Goal: Information Seeking & Learning: Compare options

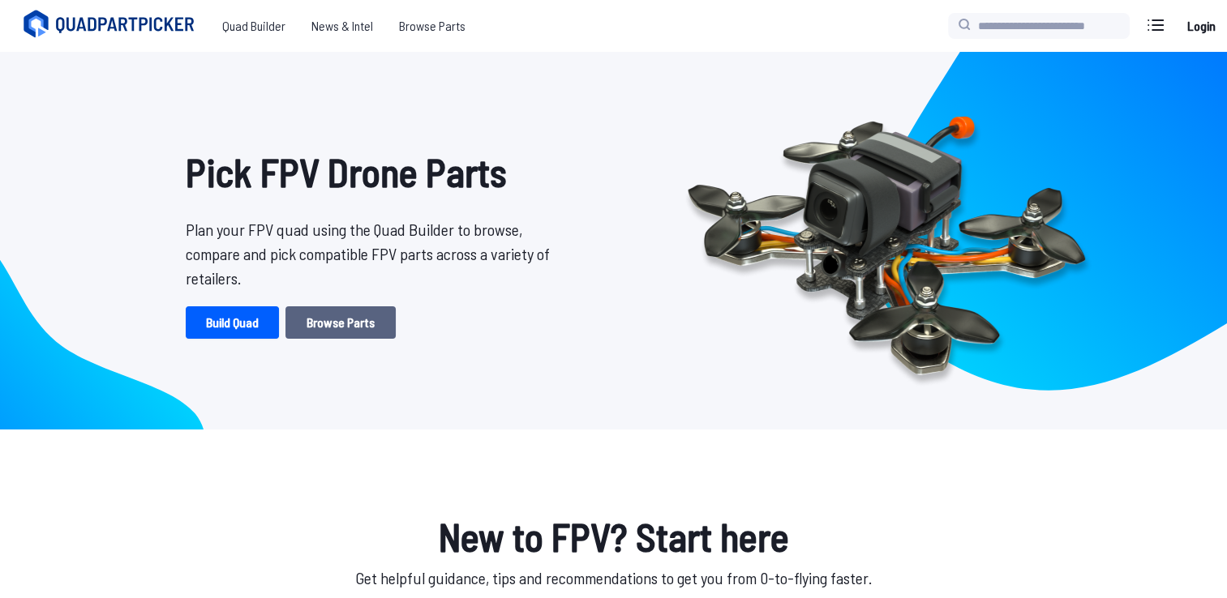
click at [328, 332] on link "Browse Parts" at bounding box center [340, 323] width 110 height 32
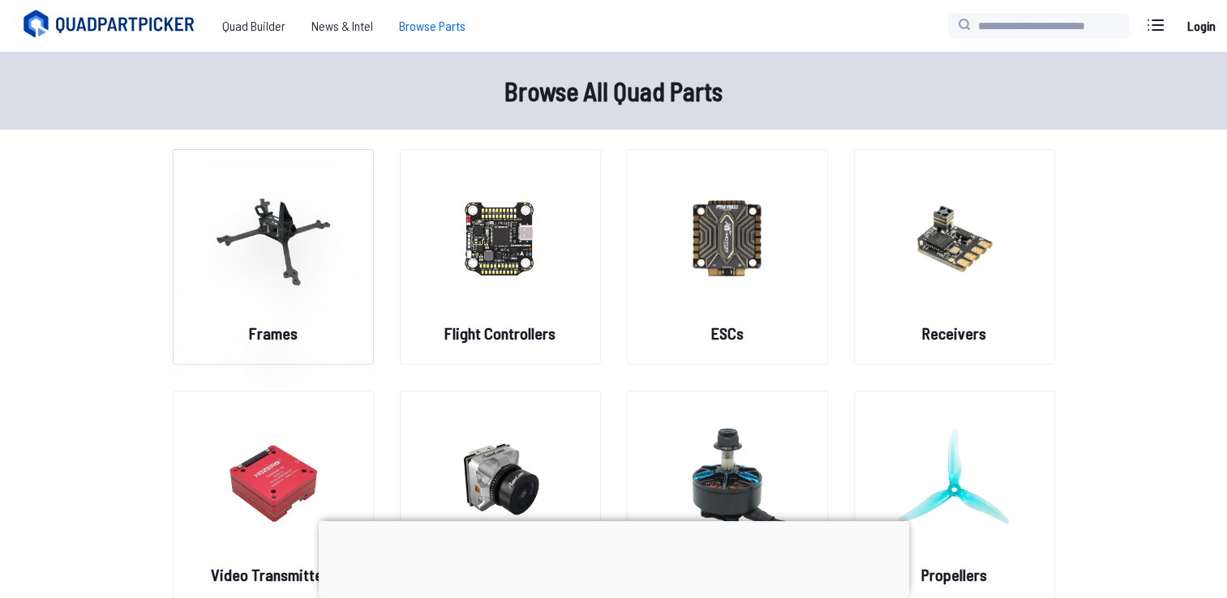
click at [303, 306] on img at bounding box center [273, 237] width 117 height 143
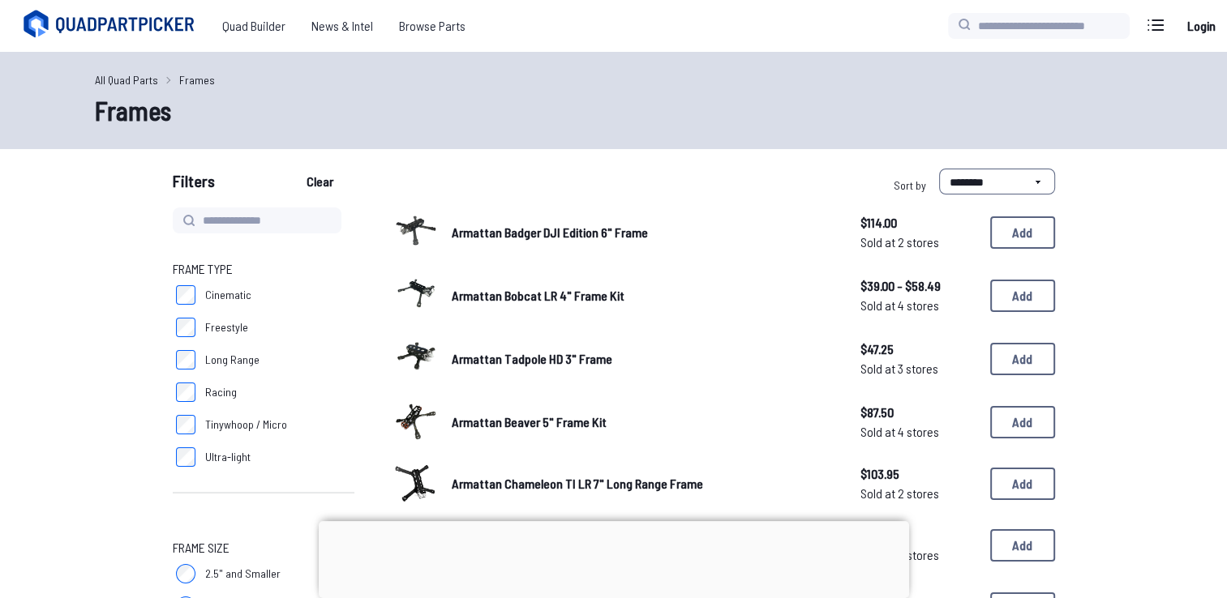
click at [616, 521] on div at bounding box center [614, 521] width 590 height 0
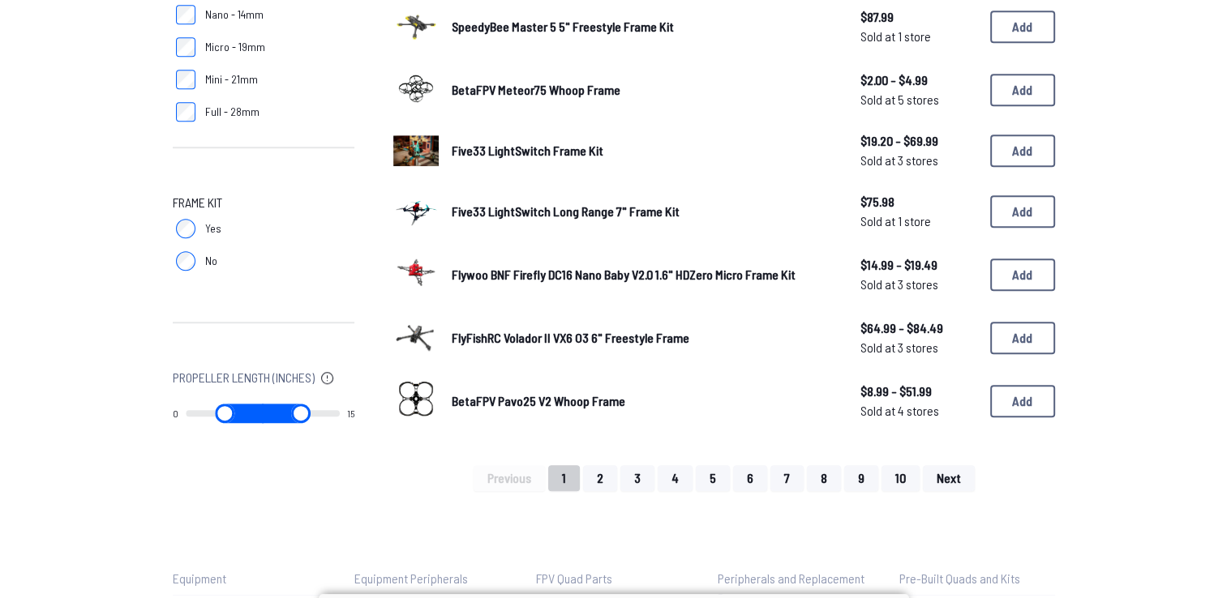
scroll to position [1038, 0]
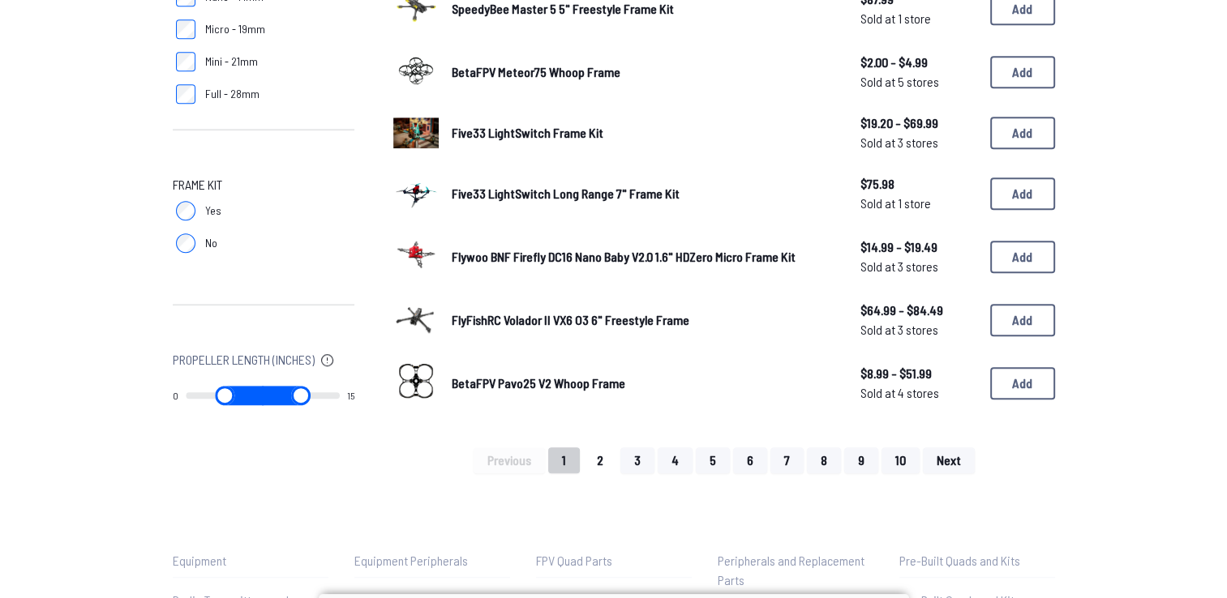
click at [600, 455] on button "2" at bounding box center [600, 461] width 34 height 26
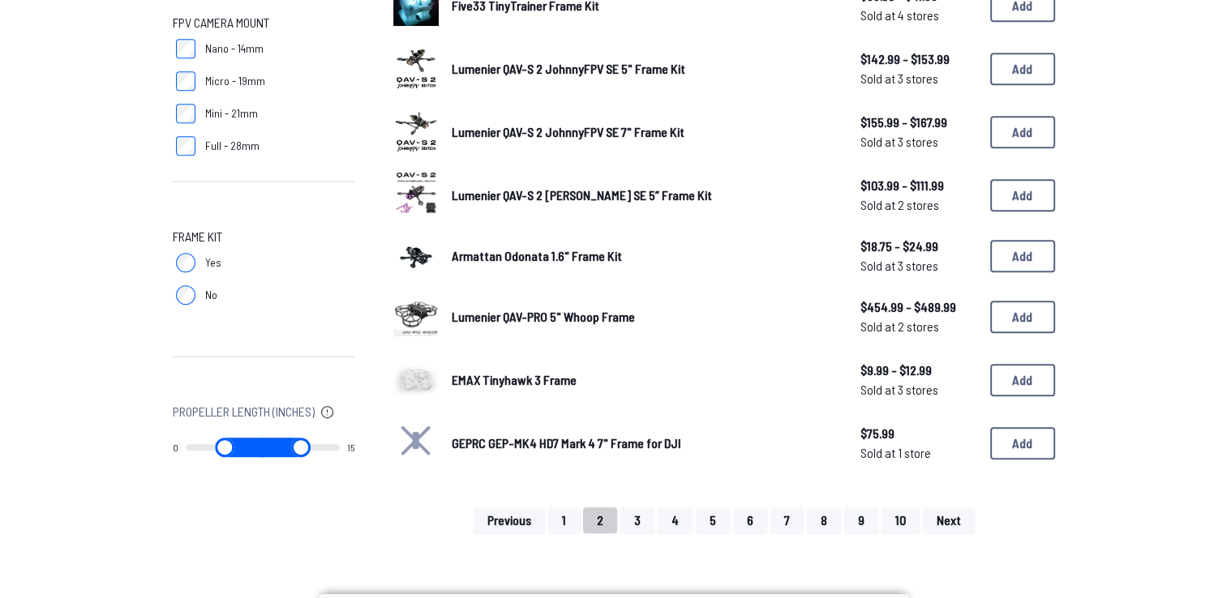
scroll to position [1006, 0]
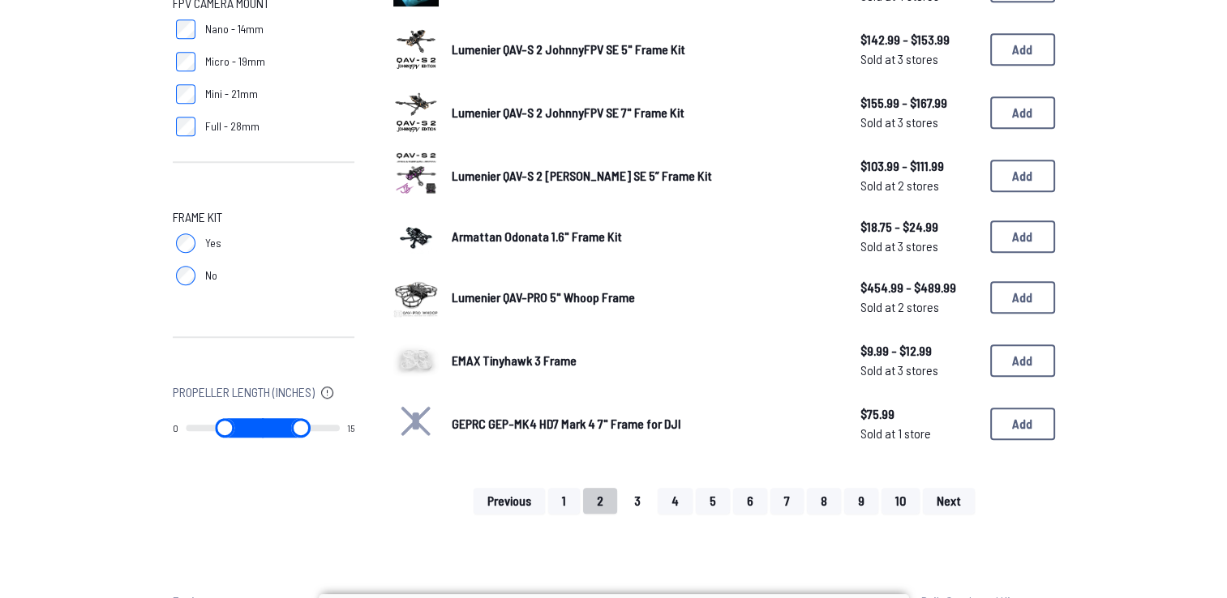
click at [642, 501] on button "3" at bounding box center [637, 501] width 34 height 26
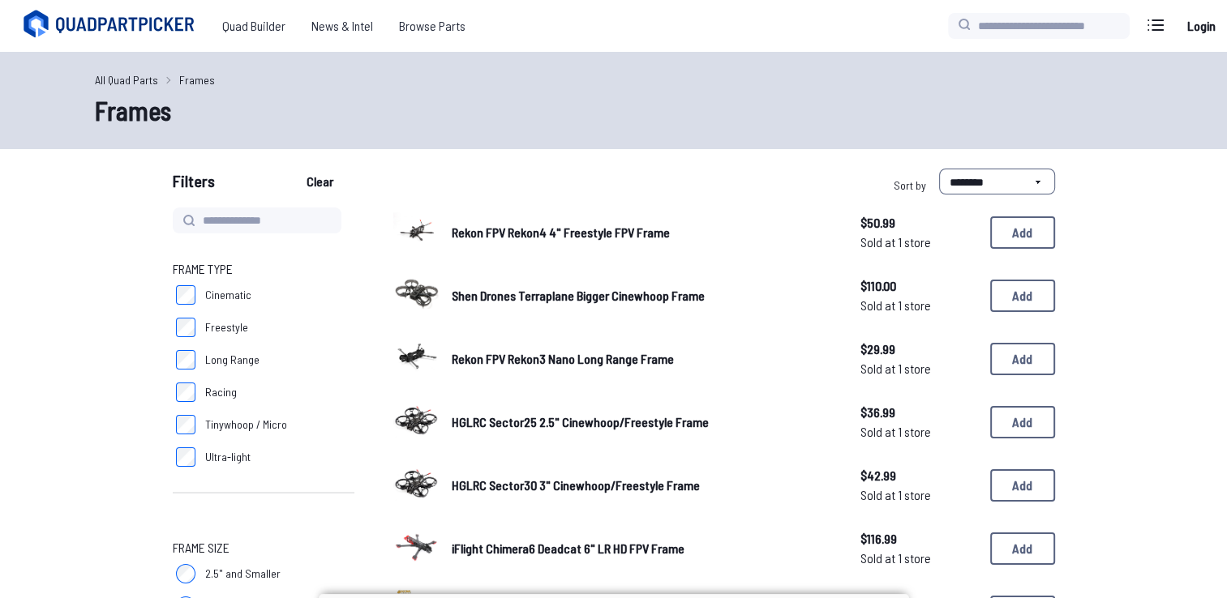
click at [587, 352] on span "Rekon FPV Rekon3 Nano Long Range Frame" at bounding box center [563, 358] width 222 height 15
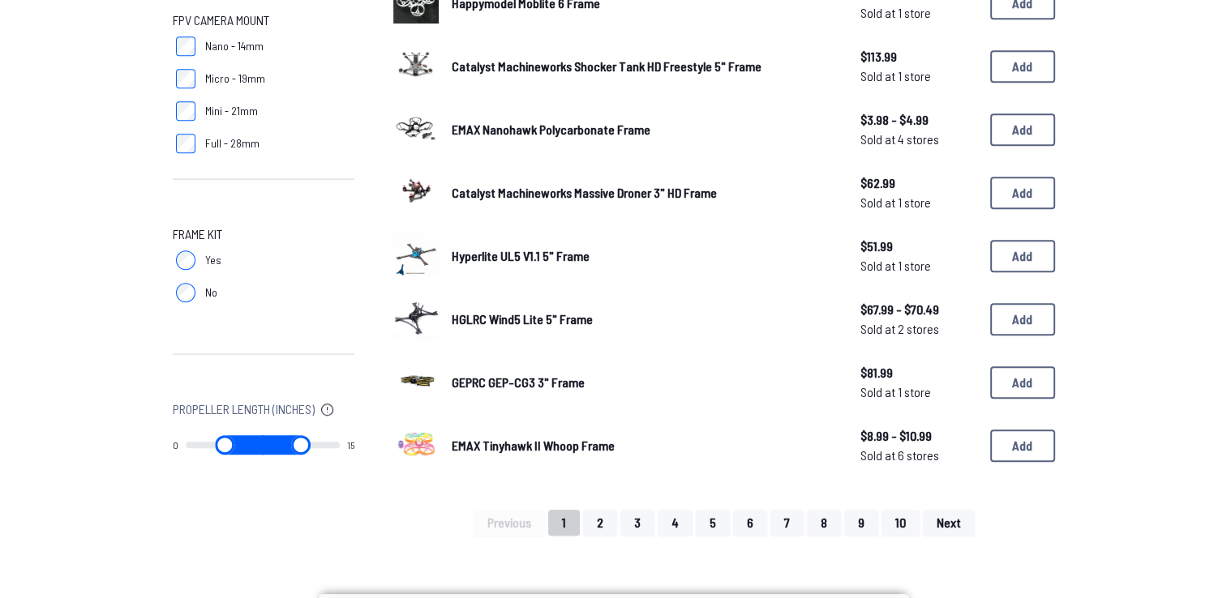
scroll to position [1006, 0]
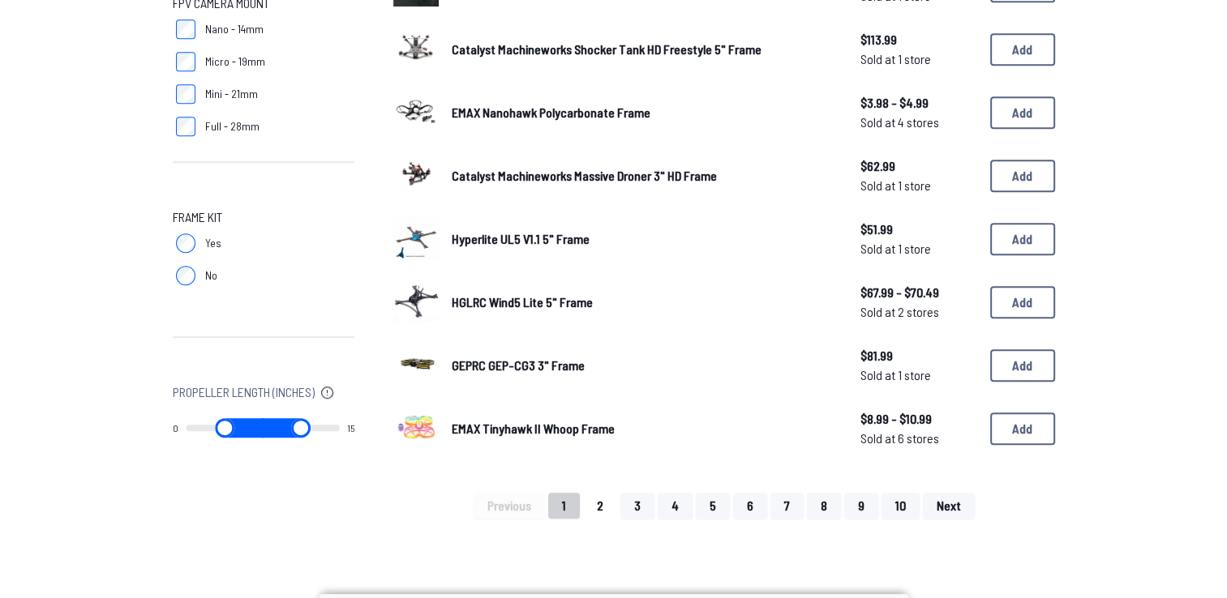
click at [610, 495] on button "2" at bounding box center [600, 506] width 34 height 26
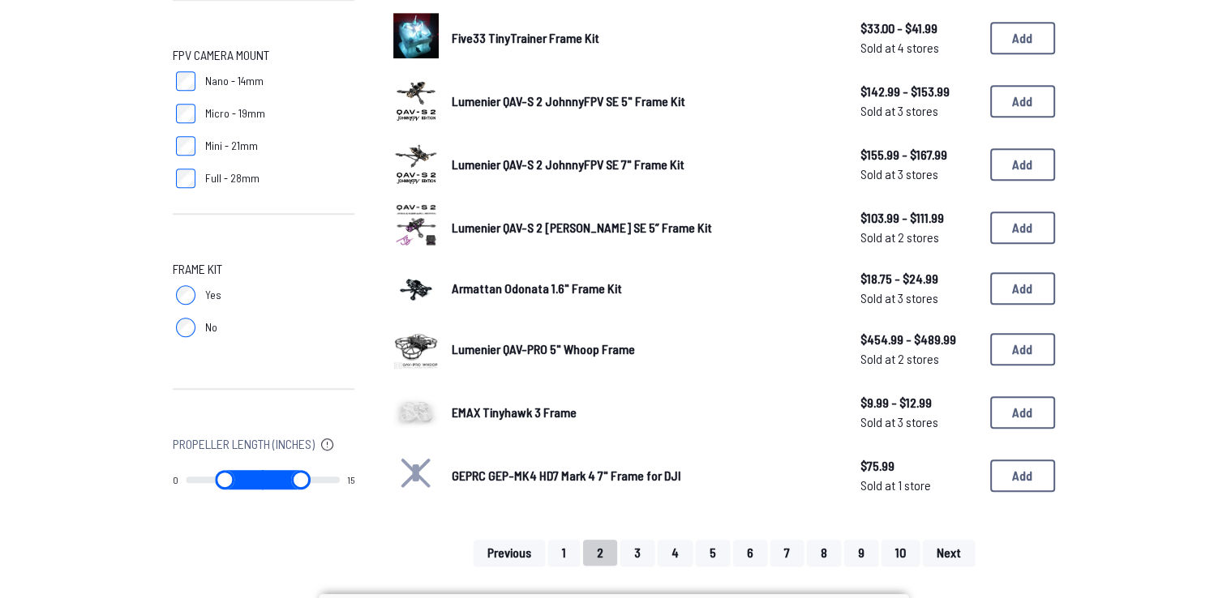
scroll to position [973, 0]
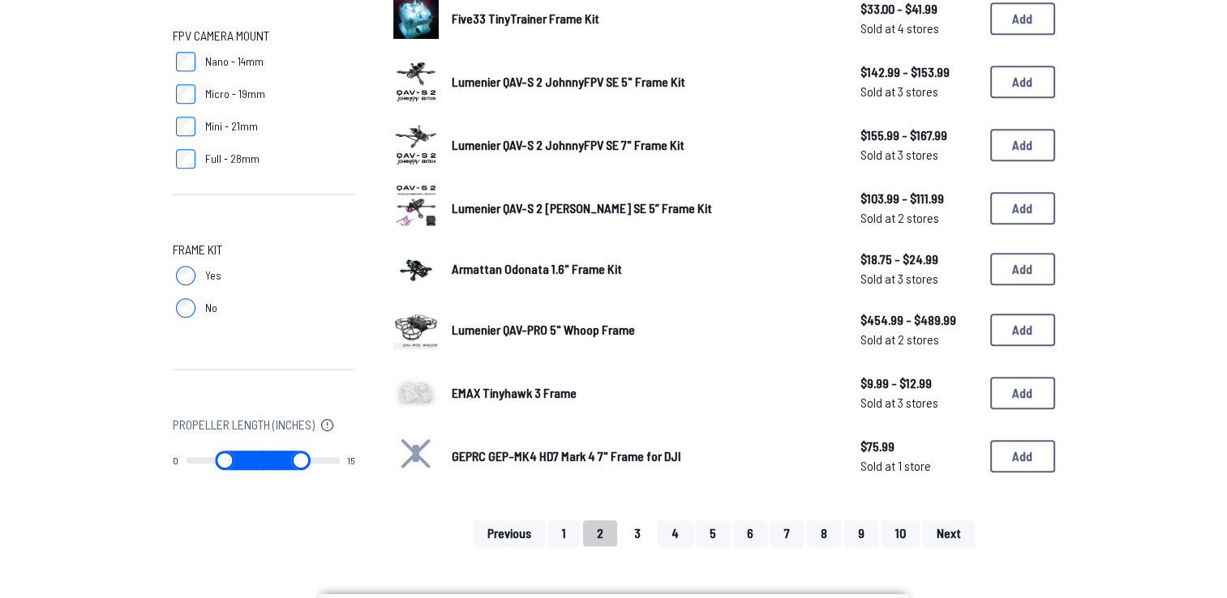
click at [639, 526] on button "3" at bounding box center [637, 534] width 34 height 26
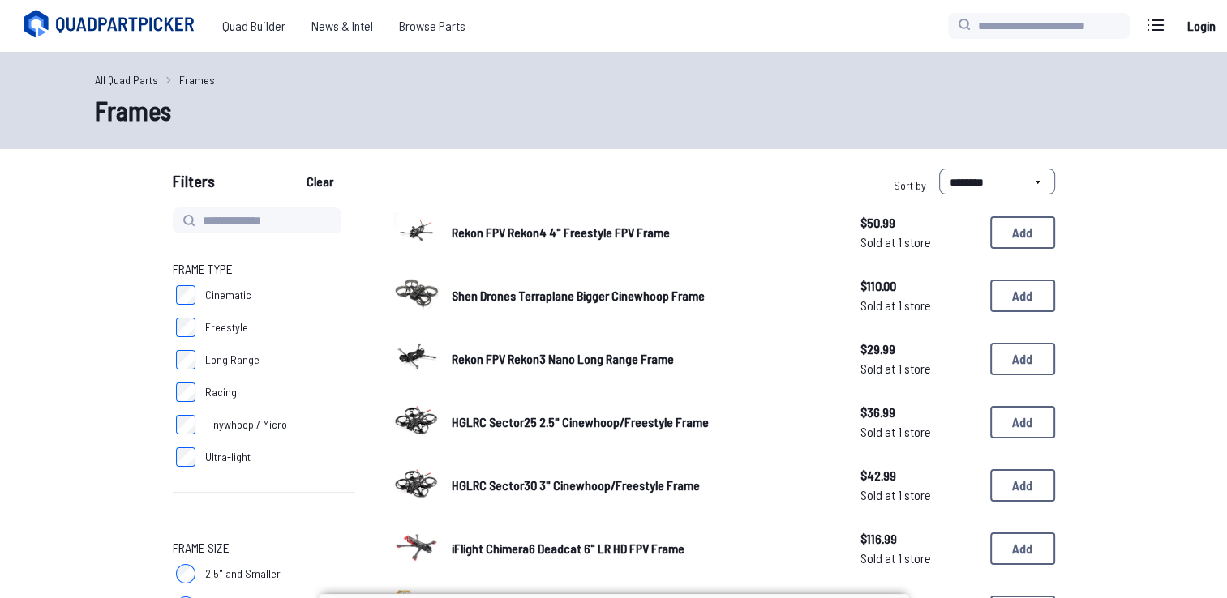
click at [675, 537] on div "iFlight Chimera6 Deadcat 6" LR HD FPV Frame $116.99 Sold at 1 store $116.99 Sol…" at bounding box center [724, 549] width 662 height 50
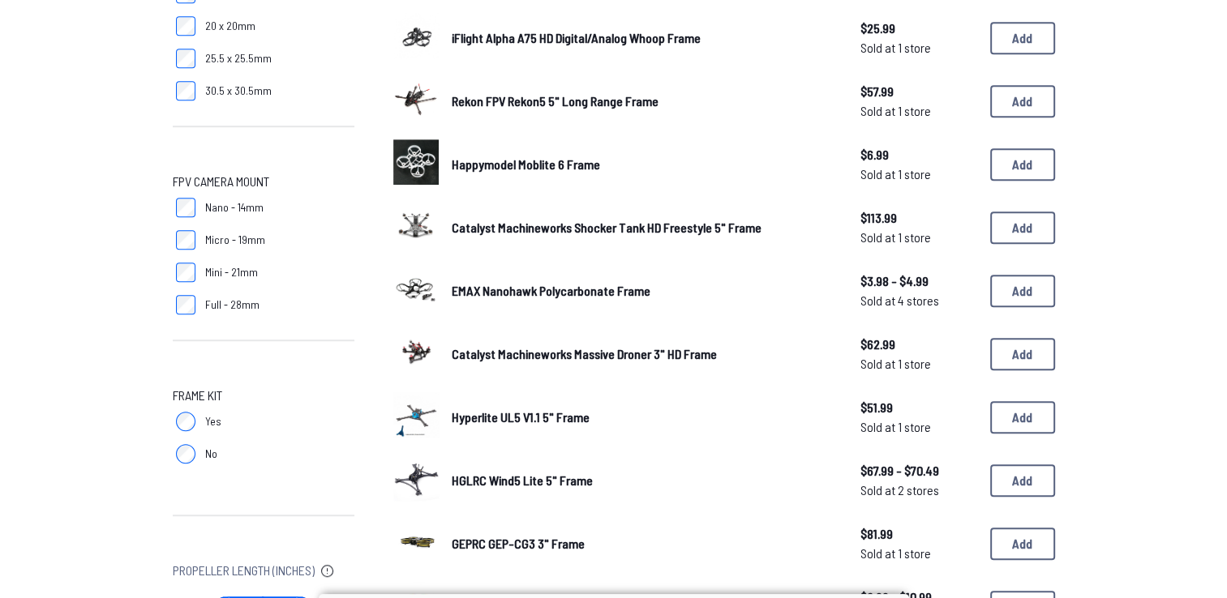
scroll to position [843, 0]
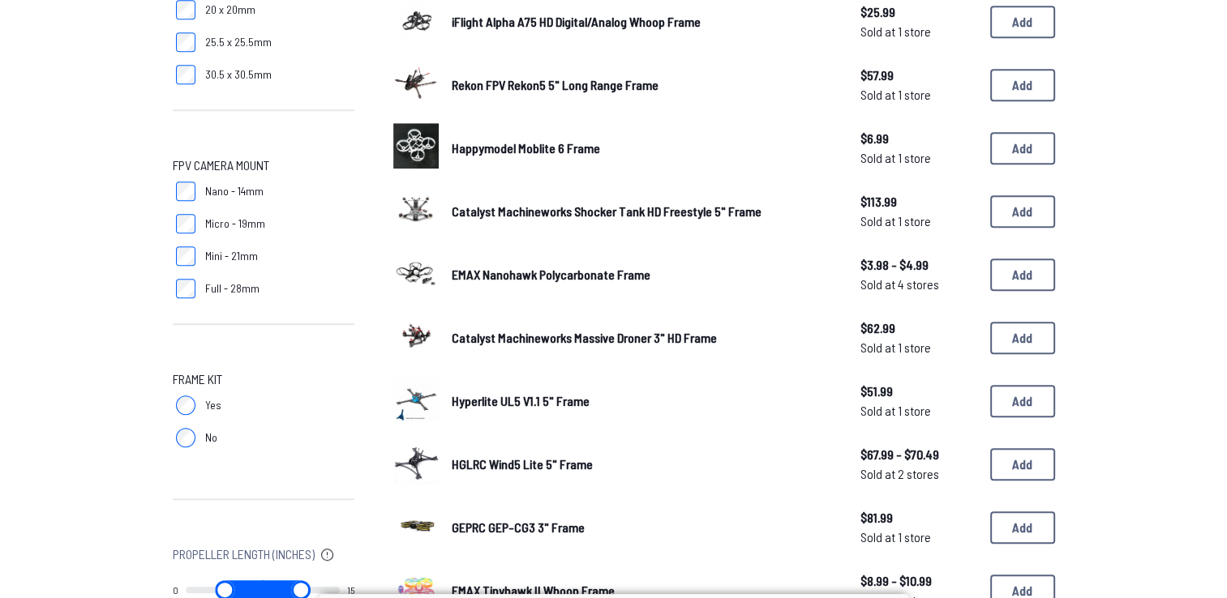
click at [658, 208] on span "Catalyst Machineworks Shocker Tank HD Freestyle 5" Frame" at bounding box center [607, 211] width 310 height 15
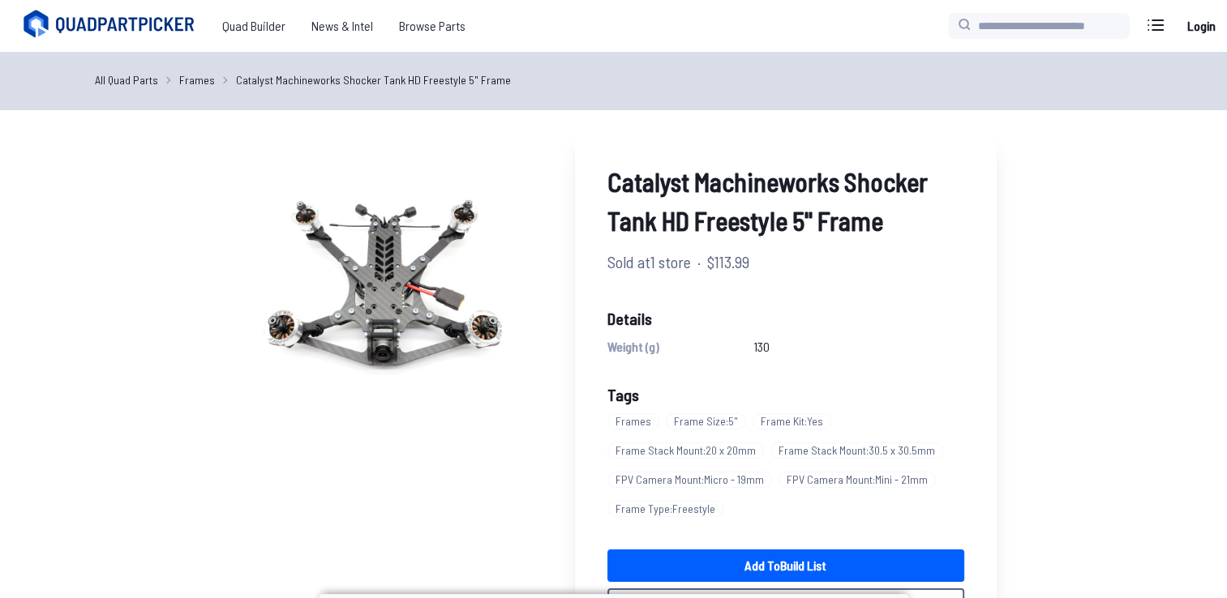
click at [658, 208] on span "Catalyst Machineworks Shocker Tank HD Freestyle 5" Frame" at bounding box center [785, 201] width 357 height 78
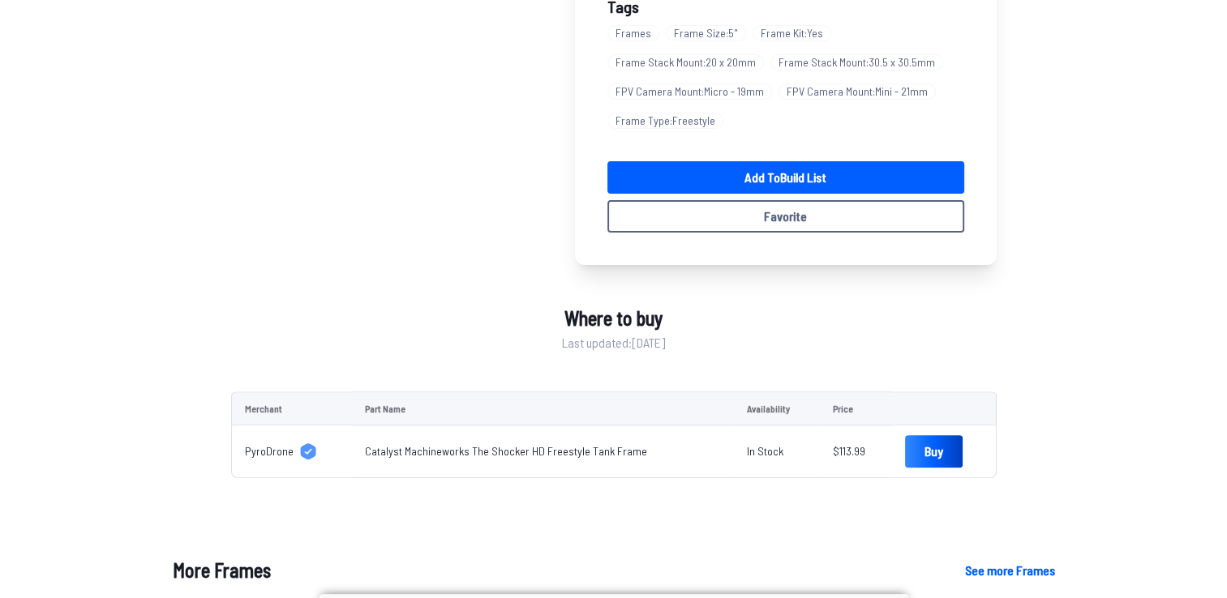
scroll to position [389, 0]
click at [450, 452] on link "Catalyst Machineworks The Shocker HD Freestyle Tank Frame" at bounding box center [506, 451] width 282 height 14
